Goal: Check status: Check status

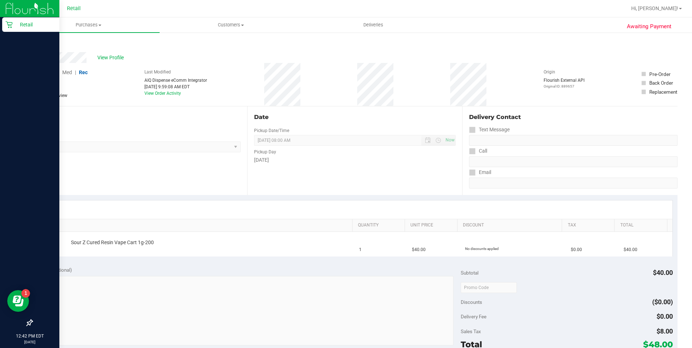
drag, startPoint x: 18, startPoint y: 21, endPoint x: 28, endPoint y: 22, distance: 9.5
click at [18, 21] on p "Retail" at bounding box center [34, 24] width 43 height 9
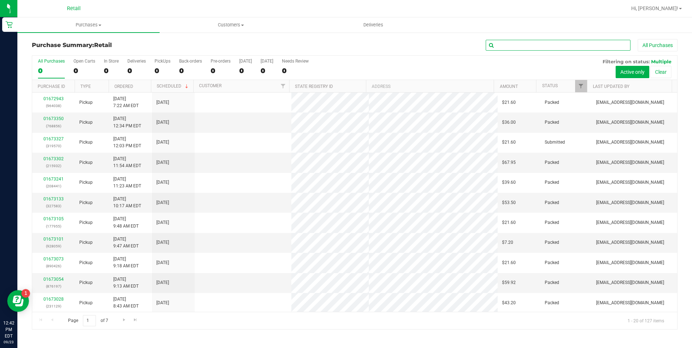
click at [566, 46] on input "text" at bounding box center [558, 45] width 145 height 11
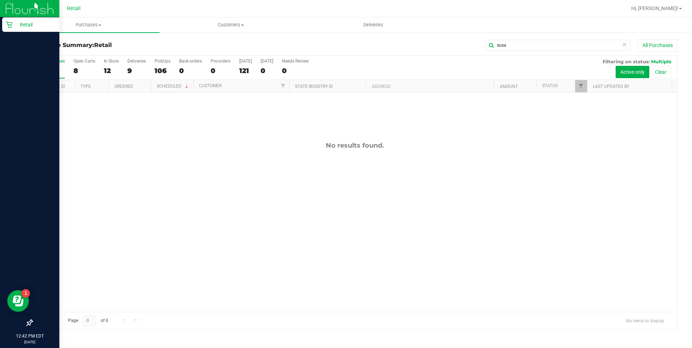
click at [12, 21] on div "Retail" at bounding box center [30, 24] width 57 height 14
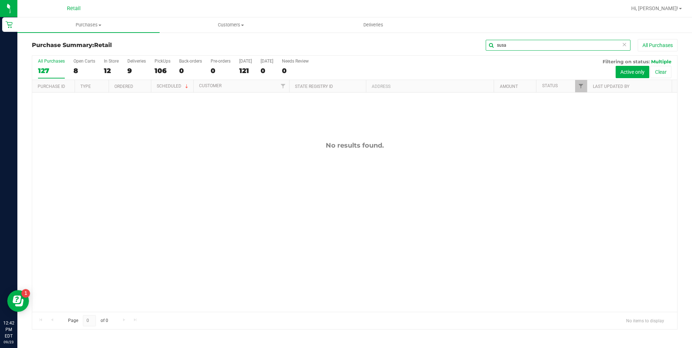
drag, startPoint x: 517, startPoint y: 42, endPoint x: 436, endPoint y: 38, distance: 81.2
click at [424, 42] on div "susa All Purchases" at bounding box center [462, 45] width 430 height 12
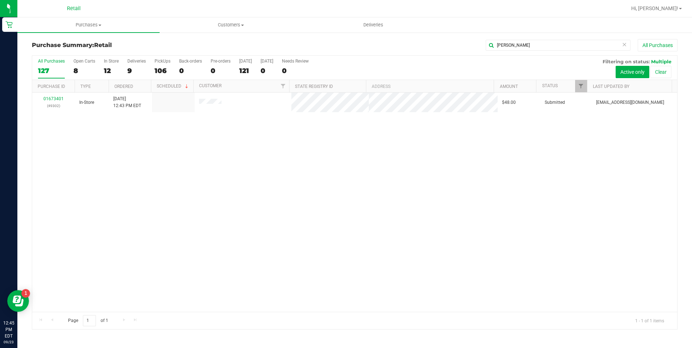
click at [68, 68] on div "All Purchases 127 Open Carts 8 In Store 12 Deliveries 9 PickUps 106 Back-orders…" at bounding box center [354, 68] width 645 height 24
click at [85, 68] on div "8" at bounding box center [84, 71] width 22 height 8
click at [0, 0] on input "Open Carts 8" at bounding box center [0, 0] width 0 height 0
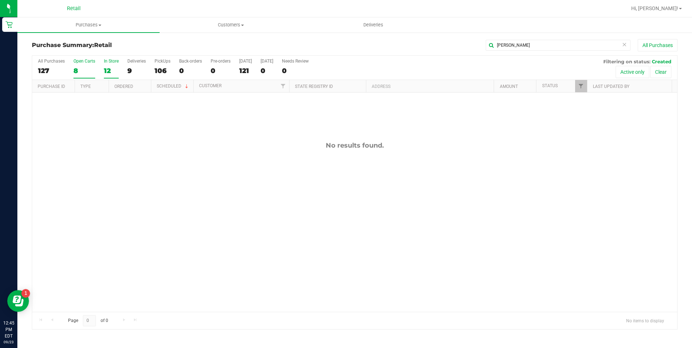
click at [104, 69] on div "12" at bounding box center [111, 71] width 15 height 8
click at [0, 0] on input "In Store 12" at bounding box center [0, 0] width 0 height 0
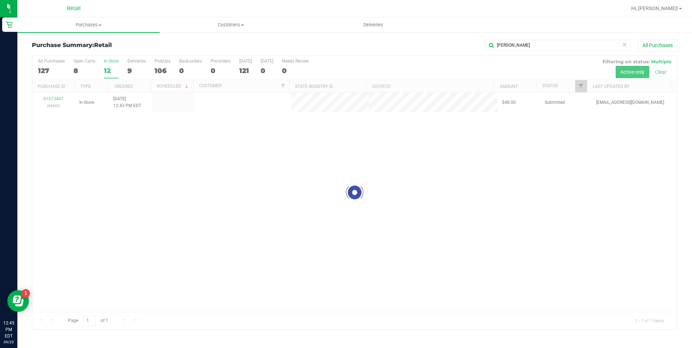
click at [110, 69] on div at bounding box center [354, 193] width 645 height 274
click at [109, 70] on div "12" at bounding box center [111, 71] width 15 height 8
click at [0, 0] on input "In Store 12" at bounding box center [0, 0] width 0 height 0
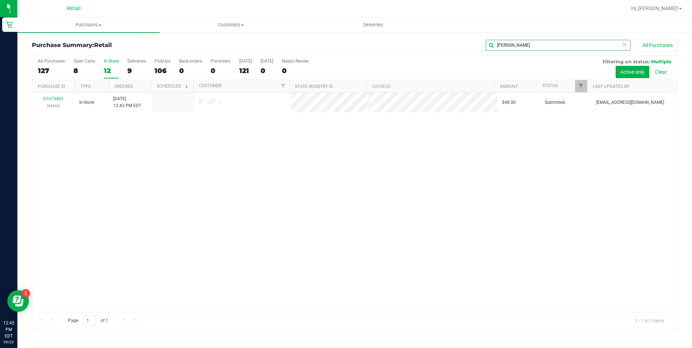
click at [579, 47] on input "[PERSON_NAME]" at bounding box center [558, 45] width 145 height 11
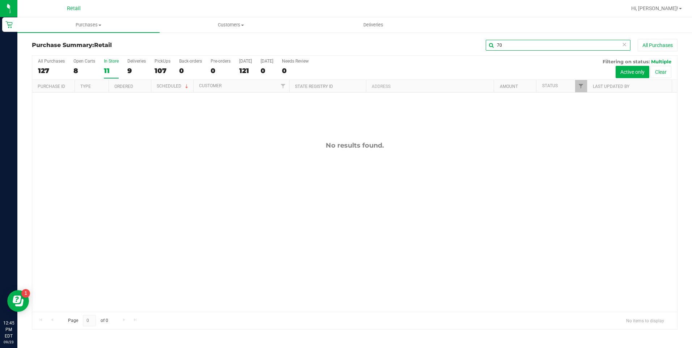
type input "7"
drag, startPoint x: 541, startPoint y: 48, endPoint x: 478, endPoint y: 48, distance: 63.0
click at [478, 48] on div "roll All Purchases" at bounding box center [462, 45] width 430 height 12
type input "m"
click at [58, 63] on div "All Purchases" at bounding box center [51, 61] width 27 height 5
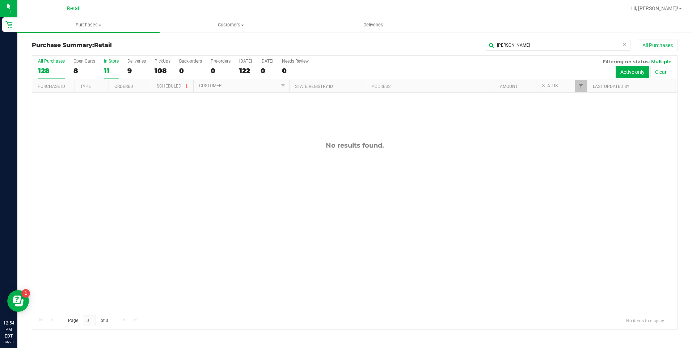
click at [55, 64] on label "All Purchases 128" at bounding box center [51, 69] width 27 height 20
click at [0, 0] on input "All Purchases 128" at bounding box center [0, 0] width 0 height 0
click at [54, 64] on label "All Purchases 128" at bounding box center [51, 69] width 27 height 20
click at [0, 0] on input "All Purchases 128" at bounding box center [0, 0] width 0 height 0
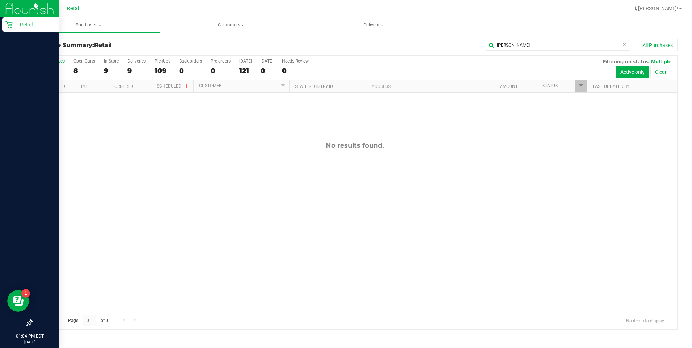
click at [11, 27] on icon at bounding box center [8, 24] width 7 height 7
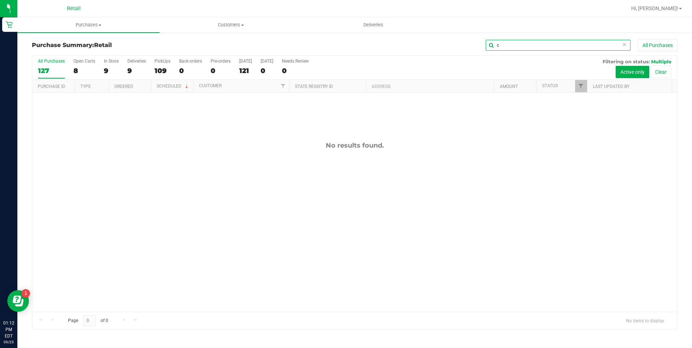
drag, startPoint x: 556, startPoint y: 46, endPoint x: 397, endPoint y: 37, distance: 159.5
click at [397, 37] on div "Purchase Summary: Retail c All Purchases All Purchases 127 Open Carts 8 In Stor…" at bounding box center [354, 184] width 674 height 305
type input "r"
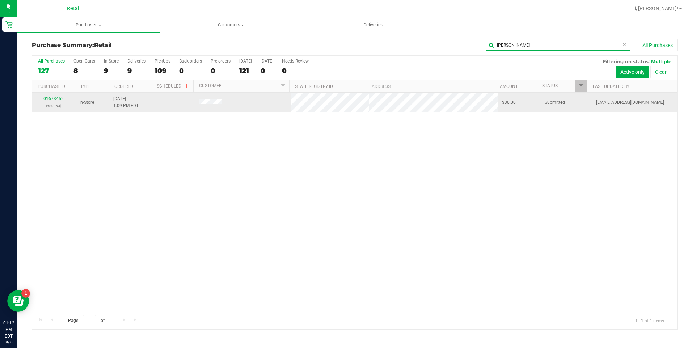
type input "[PERSON_NAME]"
click at [53, 96] on link "01673452" at bounding box center [53, 98] width 20 height 5
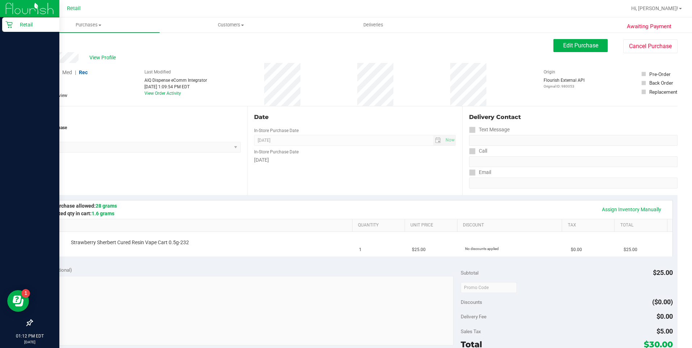
click at [14, 30] on div "Retail" at bounding box center [30, 24] width 57 height 14
